Goal: Information Seeking & Learning: Learn about a topic

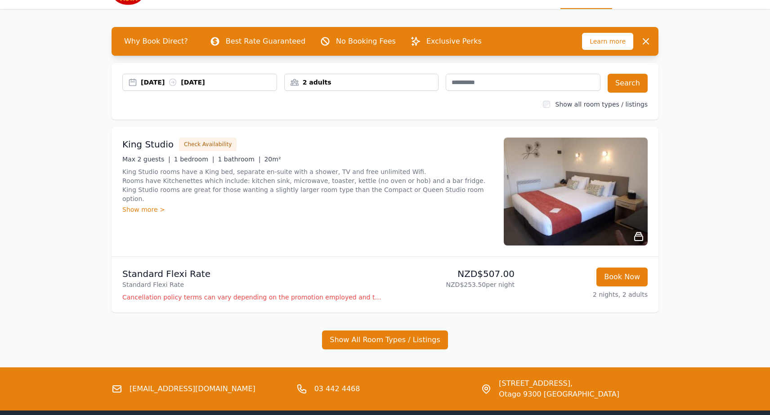
scroll to position [20, 0]
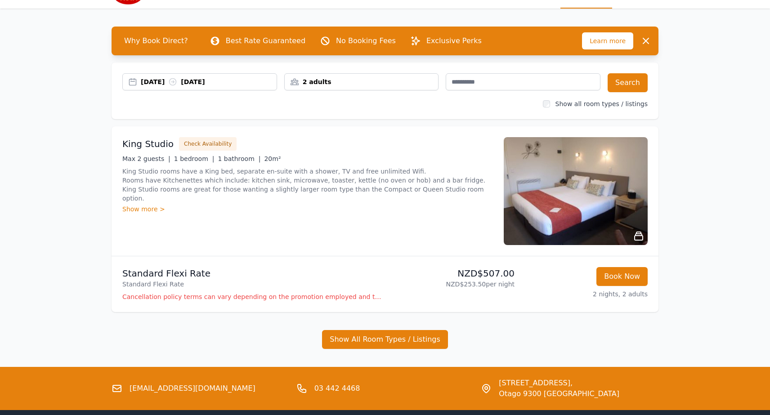
click at [562, 207] on img at bounding box center [576, 191] width 144 height 108
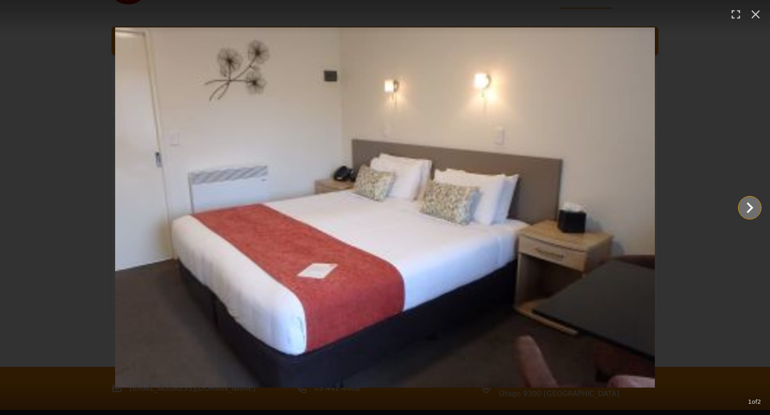
click at [750, 211] on icon "Show slide 2 of 2" at bounding box center [750, 208] width 22 height 22
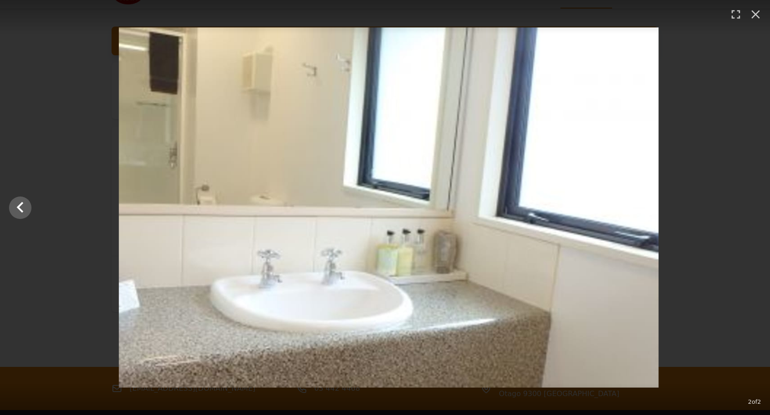
click at [750, 211] on div at bounding box center [389, 207] width 770 height 360
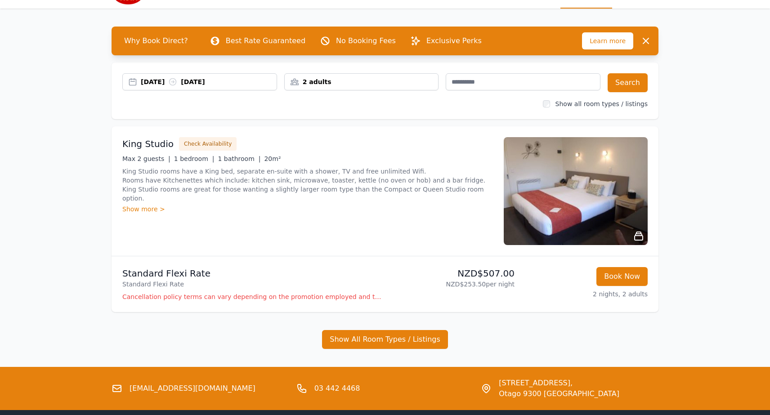
scroll to position [0, 0]
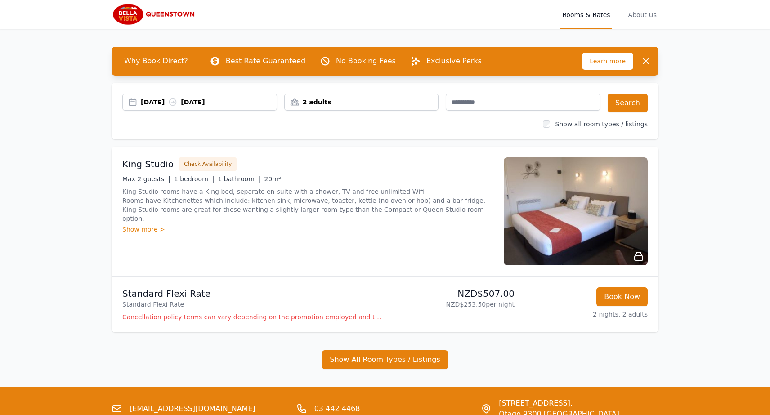
click at [598, 229] on img at bounding box center [576, 211] width 144 height 108
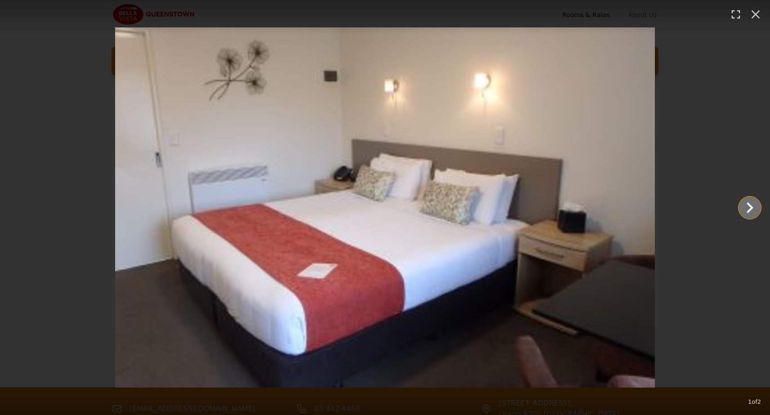
click at [746, 209] on icon "Show slide 2 of 2" at bounding box center [750, 208] width 22 height 22
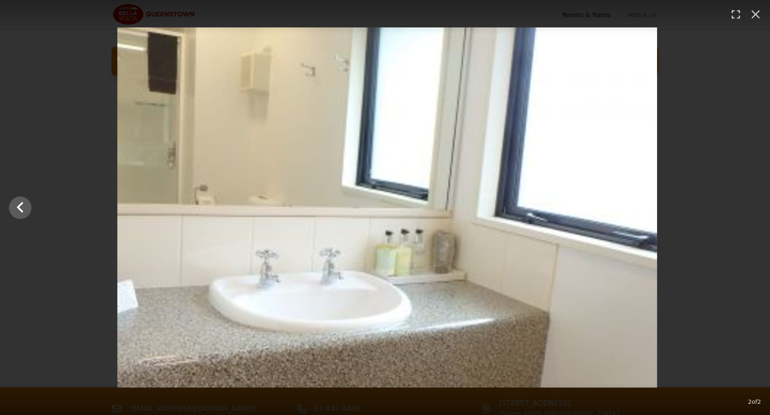
click at [746, 209] on div at bounding box center [387, 207] width 770 height 360
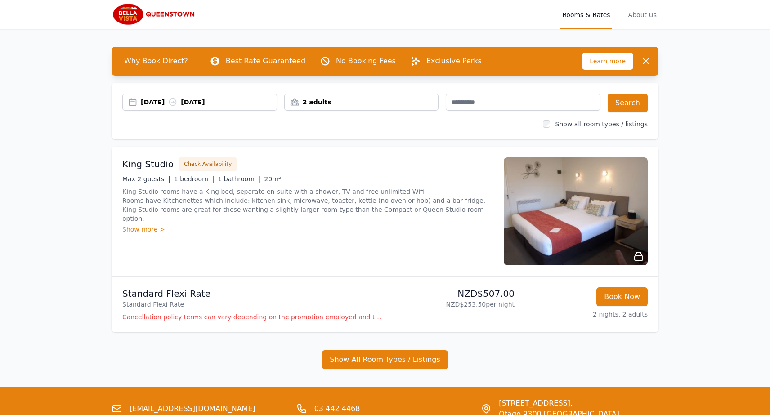
click at [144, 225] on div "Show more >" at bounding box center [307, 229] width 371 height 9
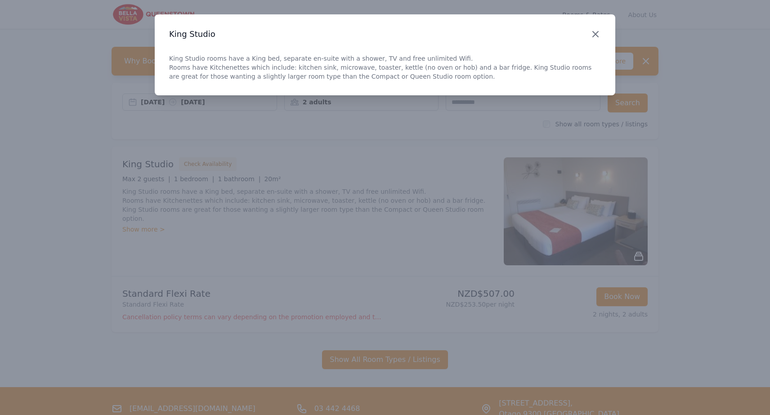
click at [593, 34] on icon "button" at bounding box center [595, 34] width 11 height 11
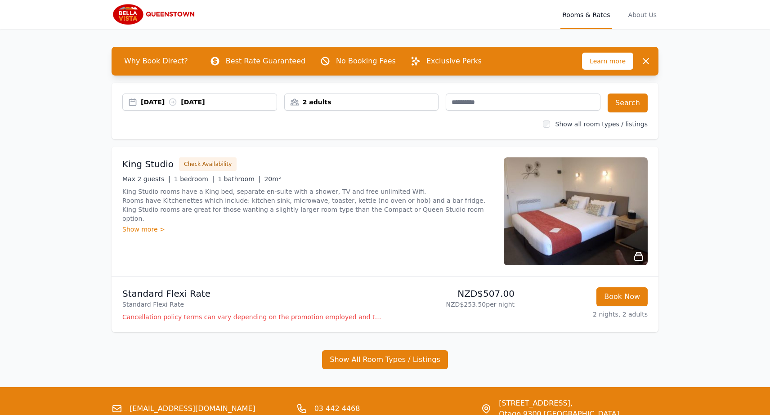
click at [710, 192] on div "Open main menu Rooms & Rates About Us Why Book Direct? Best Rate Guaranteed No …" at bounding box center [385, 225] width 770 height 450
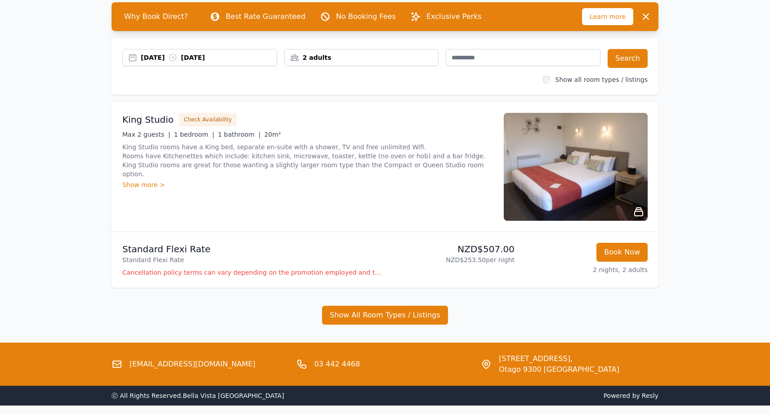
scroll to position [57, 0]
